Goal: Task Accomplishment & Management: Complete application form

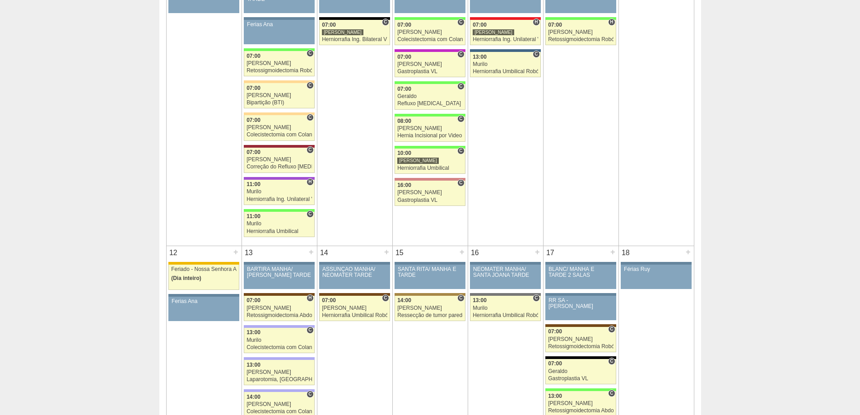
scroll to position [452, 0]
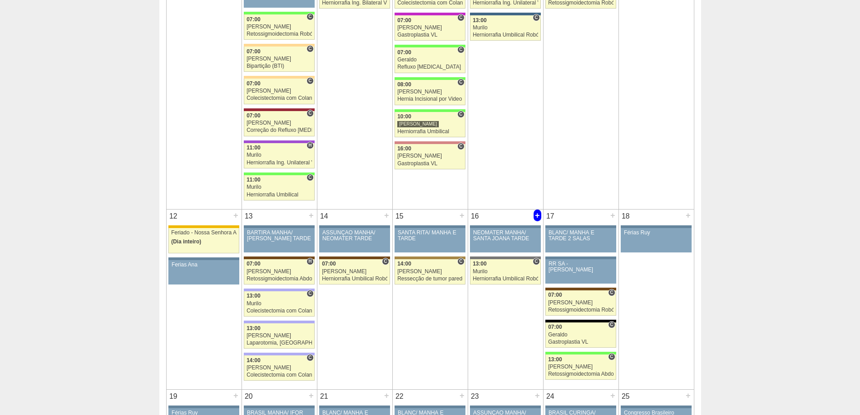
click at [539, 212] on div "+" at bounding box center [538, 216] width 8 height 12
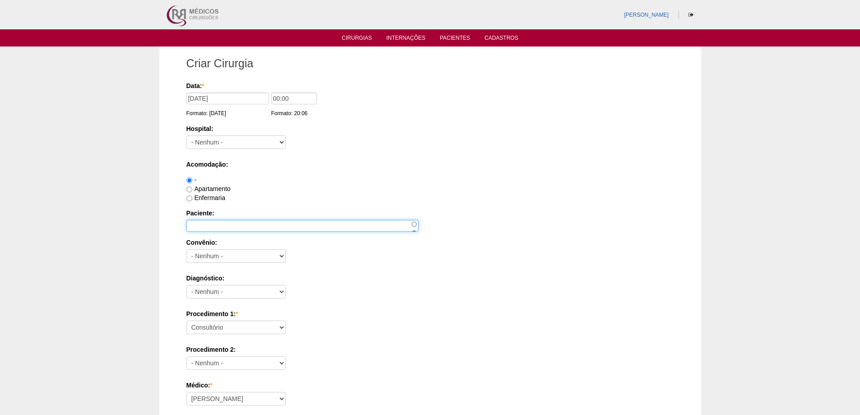
click at [237, 225] on input "Paciente:" at bounding box center [303, 226] width 232 height 12
paste input "ALEXANDRE DER FACIO SETUBAL"
type input "ALEXANDRE DER FACIO SETUBAL"
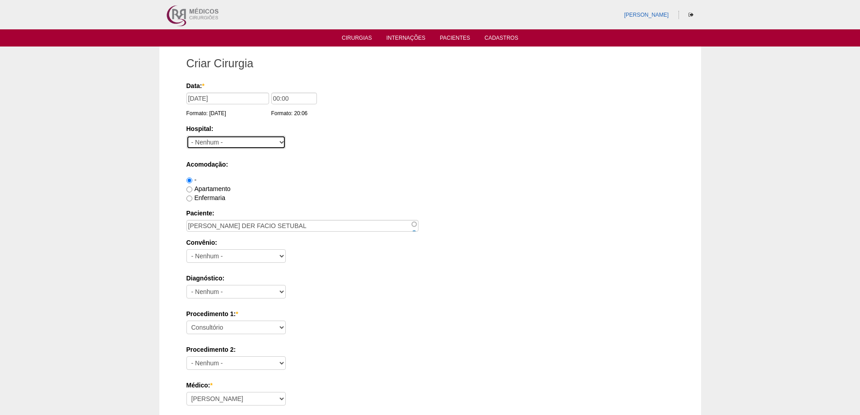
click at [237, 144] on select "- Nenhum - 9 de Julho Albert Einstein Alvorada América Assunção Bartira Benefic…" at bounding box center [236, 142] width 99 height 14
select select "56"
click at [187, 135] on select "- Nenhum - 9 de Julho Albert Einstein Alvorada América Assunção Bartira Benefic…" at bounding box center [236, 142] width 99 height 14
click at [277, 99] on input "00:00" at bounding box center [294, 99] width 46 height 12
type input "07:00"
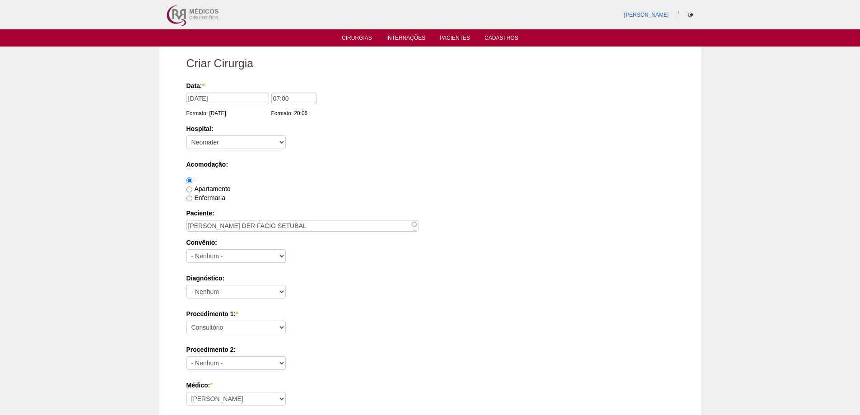
click at [209, 188] on label "Apartamento" at bounding box center [209, 188] width 44 height 7
click at [192, 188] on input "Apartamento" at bounding box center [190, 190] width 6 height 6
radio input "true"
click at [213, 197] on label "Enfermaria" at bounding box center [206, 197] width 39 height 7
click at [192, 197] on input "Enfermaria" at bounding box center [190, 199] width 6 height 6
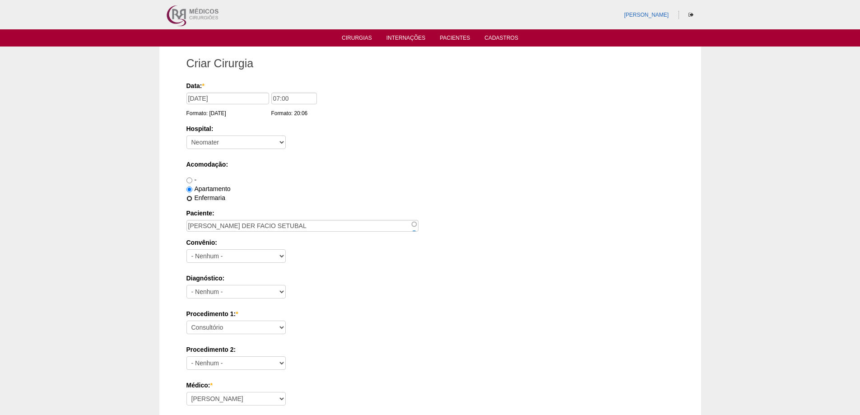
radio input "true"
click at [240, 256] on select "- Nenhum - Abet Afresp Allianz Amil Blue Life Caasp Cabesp Caixa de Pensões Car…" at bounding box center [236, 256] width 99 height 14
click at [348, 196] on div "Enfermaria" at bounding box center [431, 197] width 488 height 9
click at [214, 188] on label "Apartamento" at bounding box center [209, 188] width 44 height 7
click at [192, 188] on input "Apartamento" at bounding box center [190, 190] width 6 height 6
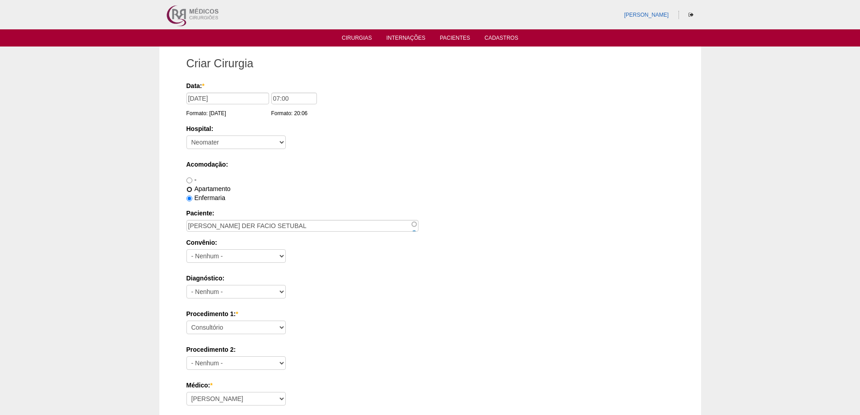
radio input "true"
click at [213, 255] on select "- Nenhum - Abet Afresp Allianz Amil Blue Life Caasp Cabesp Caixa de Pensões Car…" at bounding box center [236, 256] width 99 height 14
select select "9803"
click at [187, 249] on select "- Nenhum - Abet Afresp Allianz Amil Blue Life Caasp Cabesp Caixa de Pensões Car…" at bounding box center [236, 256] width 99 height 14
click at [224, 296] on select "- Nenhum - Abdome Agudo Abscesso Hepático Abscesso Perianal Abscesso Peritoneal…" at bounding box center [236, 292] width 99 height 14
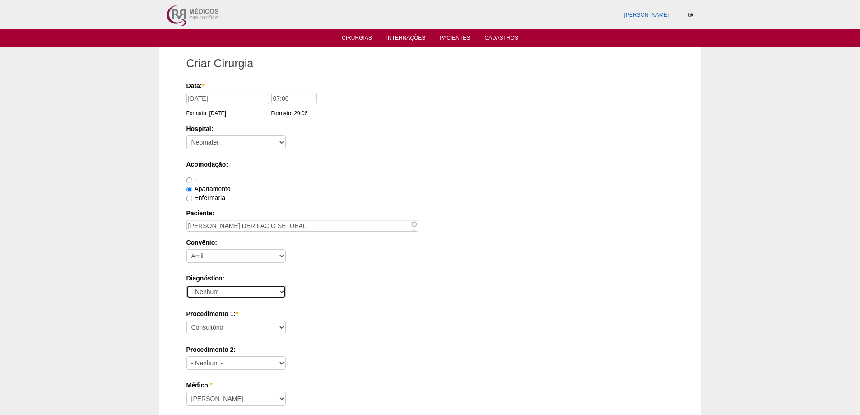
select select "3741"
click at [187, 285] on select "- Nenhum - Abdome Agudo Abscesso Hepático Abscesso Perianal Abscesso Peritoneal…" at bounding box center [236, 292] width 99 height 14
click at [230, 324] on select "Consultório Abscesso Hepático - Drenagem Abscesso perianal Amputação Abdômino P…" at bounding box center [236, 328] width 99 height 14
select select "3740"
click at [187, 321] on select "Consultório Abscesso Hepático - Drenagem Abscesso perianal Amputação Abdômino P…" at bounding box center [236, 328] width 99 height 14
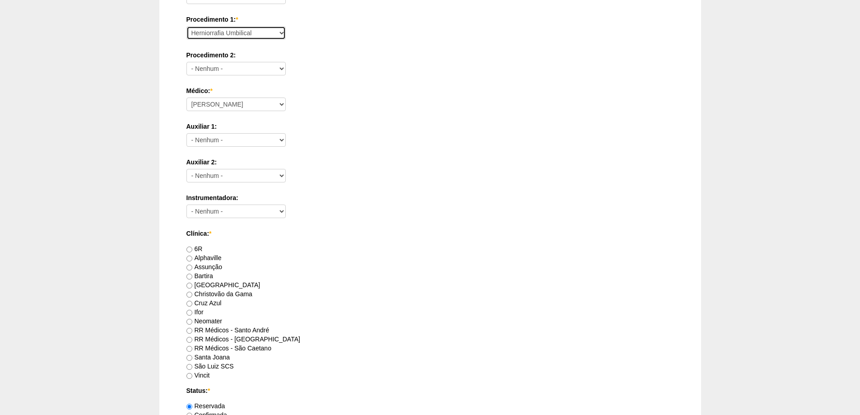
scroll to position [316, 0]
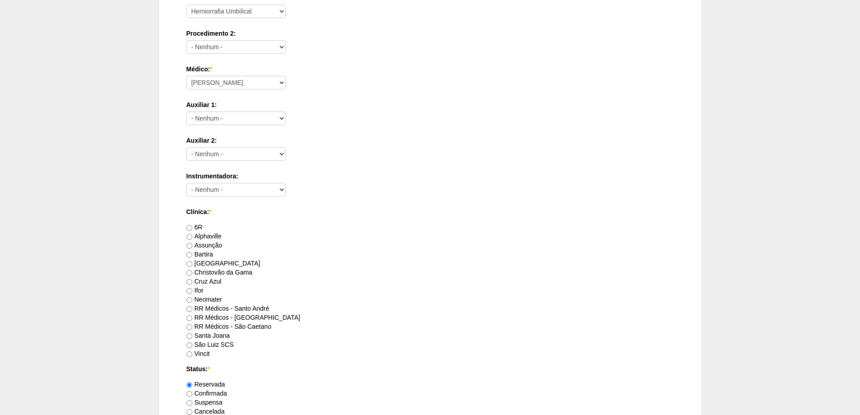
click at [263, 314] on label "RR Médicos - São Bernardo do Campo" at bounding box center [244, 317] width 114 height 7
click at [192, 315] on input "RR Médicos - São Bernardo do Campo" at bounding box center [190, 318] width 6 height 6
radio input "true"
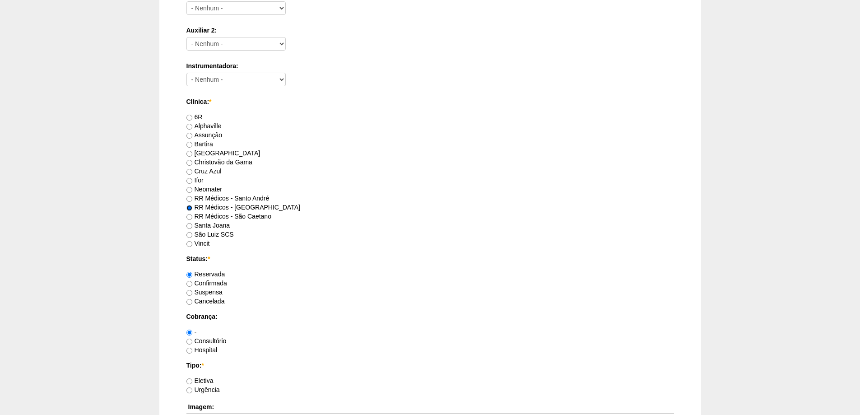
scroll to position [452, 0]
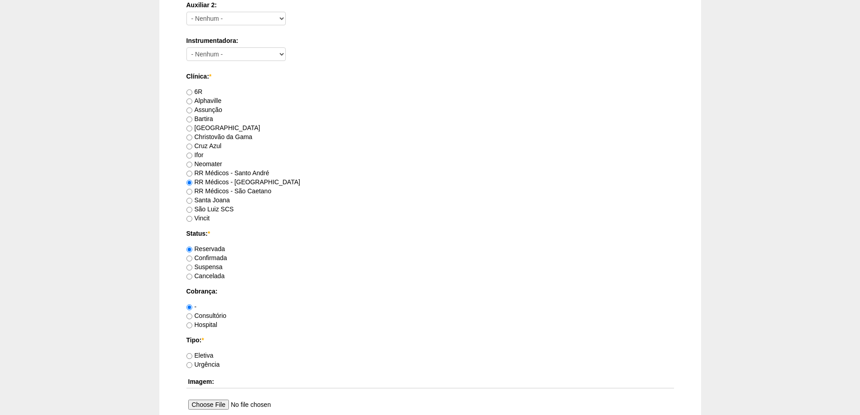
click at [219, 256] on label "Confirmada" at bounding box center [207, 257] width 41 height 7
click at [192, 256] on input "Confirmada" at bounding box center [190, 259] width 6 height 6
radio input "true"
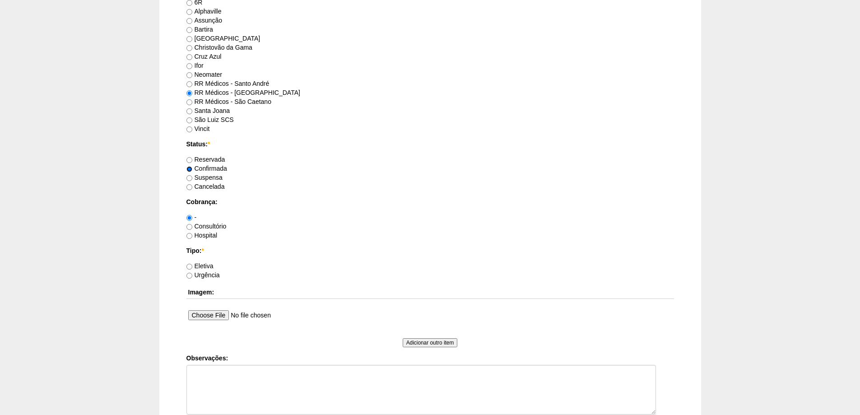
scroll to position [542, 0]
click at [210, 224] on label "Consultório" at bounding box center [207, 225] width 40 height 7
click at [192, 224] on input "Consultório" at bounding box center [190, 226] width 6 height 6
radio input "true"
click at [205, 264] on label "Eletiva" at bounding box center [200, 264] width 27 height 7
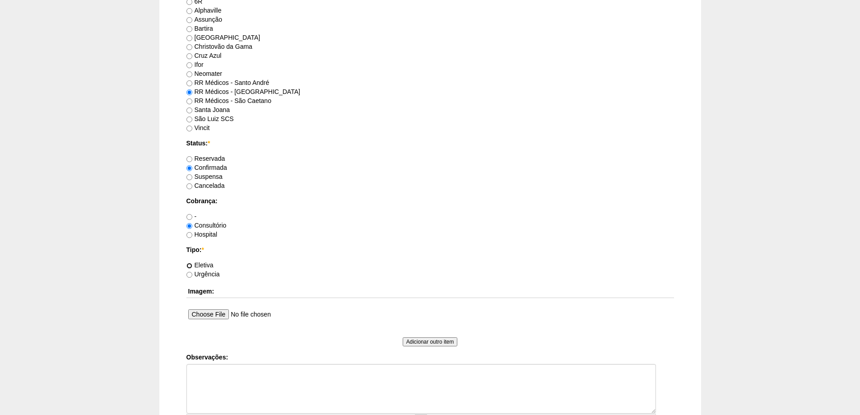
click at [192, 264] on input "Eletiva" at bounding box center [190, 266] width 6 height 6
radio input "true"
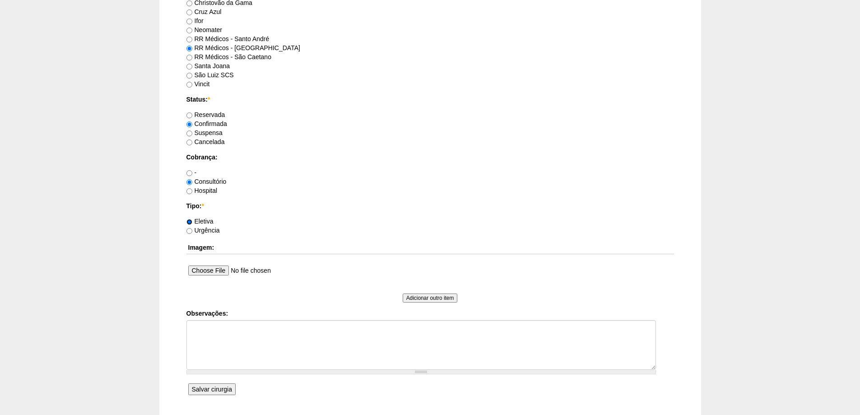
scroll to position [655, 0]
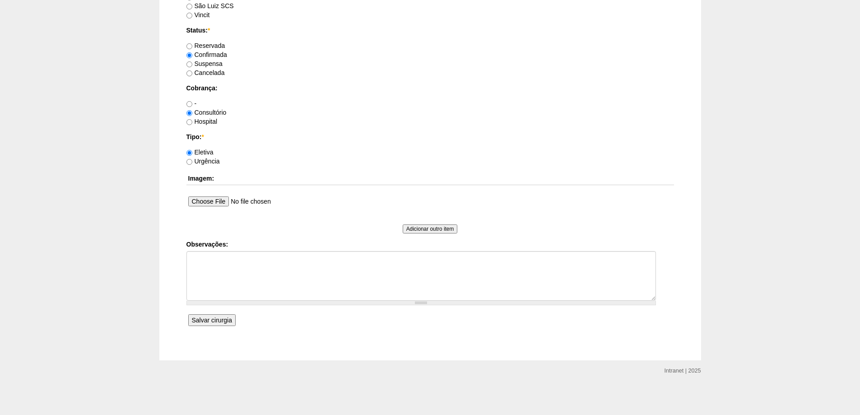
click at [200, 320] on input "Salvar cirurgia" at bounding box center [211, 320] width 47 height 12
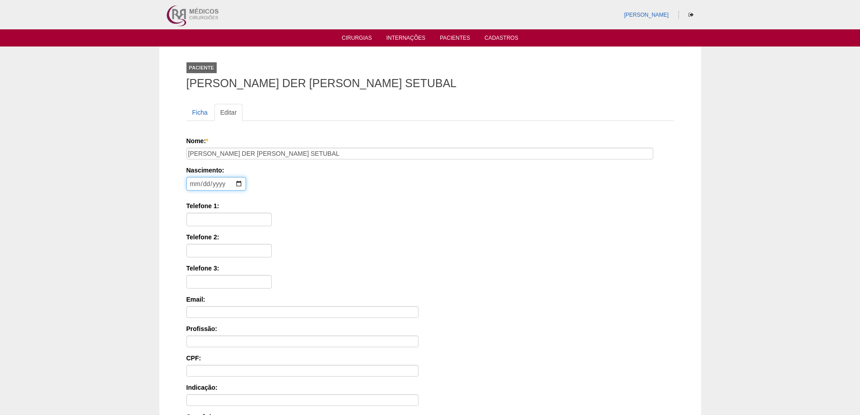
click at [193, 185] on input "date" at bounding box center [217, 184] width 60 height 14
type input "[DATE]"
click at [201, 218] on input "Telefone 1:" at bounding box center [229, 220] width 85 height 14
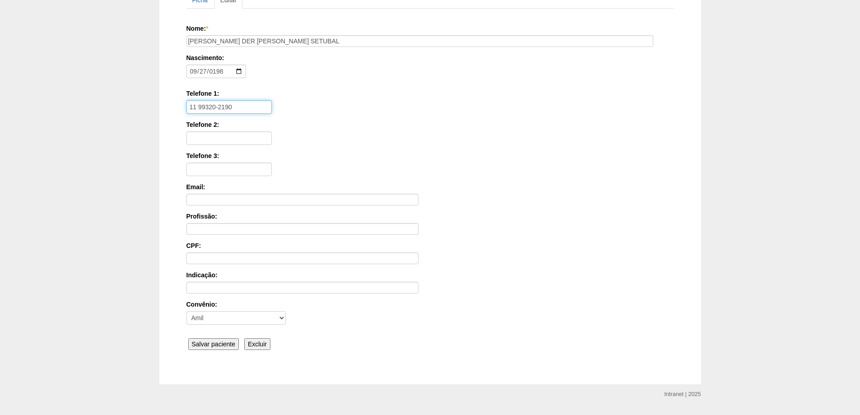
scroll to position [135, 0]
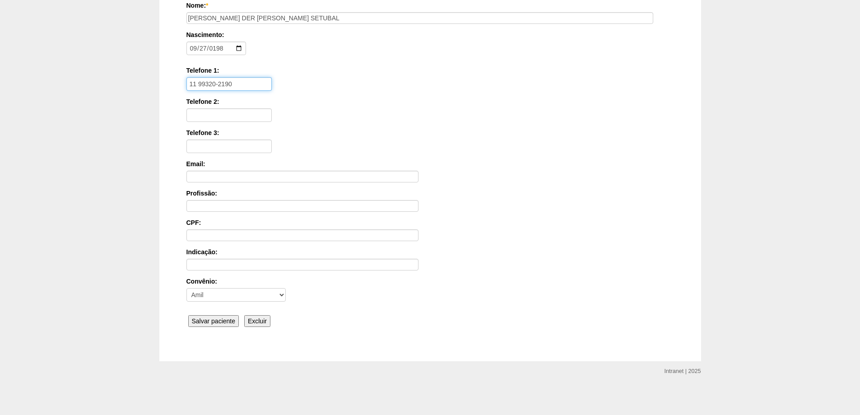
type input "11 99320-2190"
click at [219, 316] on input "Salvar paciente" at bounding box center [213, 321] width 51 height 12
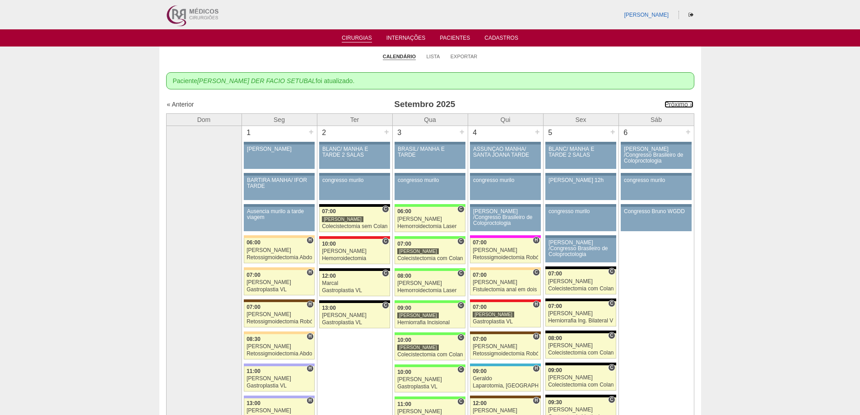
drag, startPoint x: 666, startPoint y: 102, endPoint x: 657, endPoint y: 97, distance: 10.3
click at [665, 102] on link "Próximo »" at bounding box center [679, 104] width 28 height 7
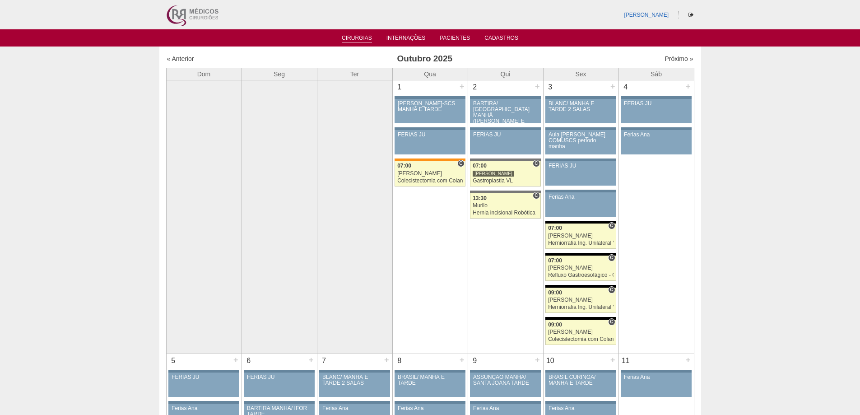
click at [355, 35] on link "Cirurgias" at bounding box center [357, 39] width 30 height 8
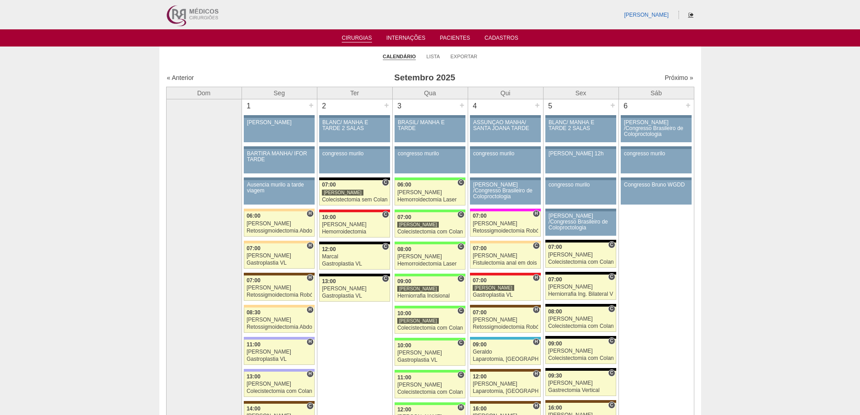
click at [690, 12] on icon at bounding box center [691, 14] width 5 height 5
